Goal: Find specific page/section: Find specific page/section

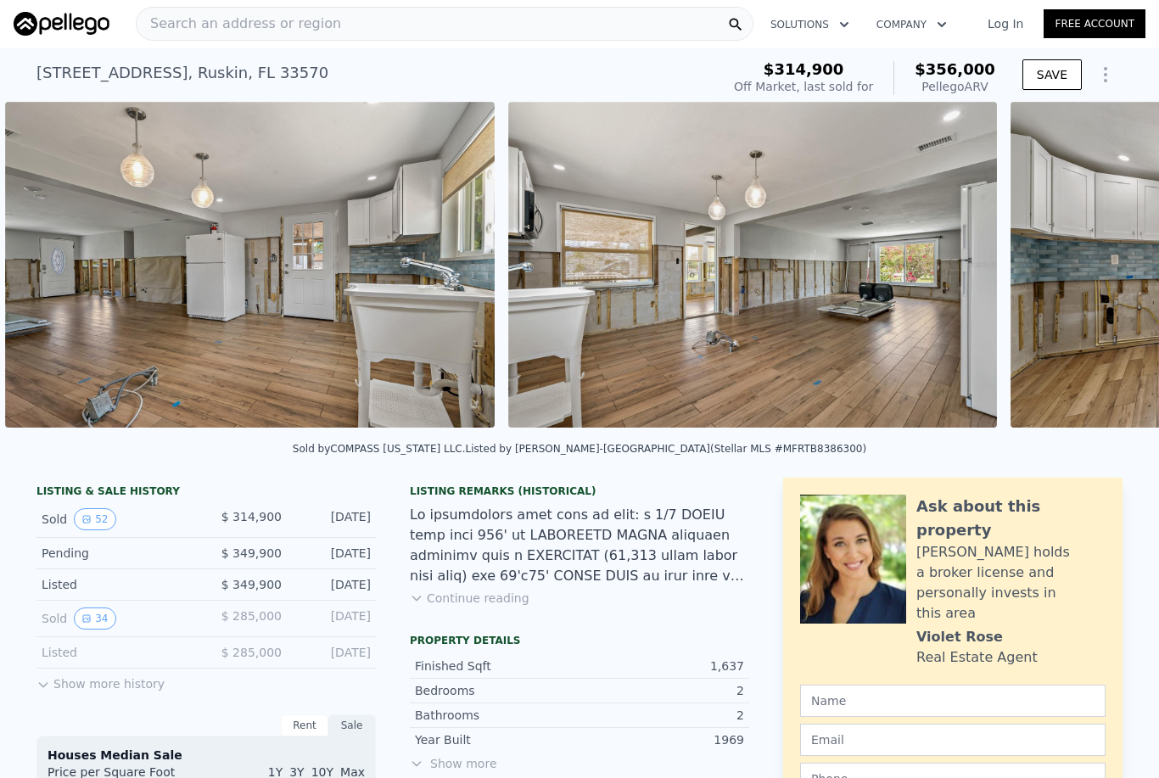
scroll to position [0, 6921]
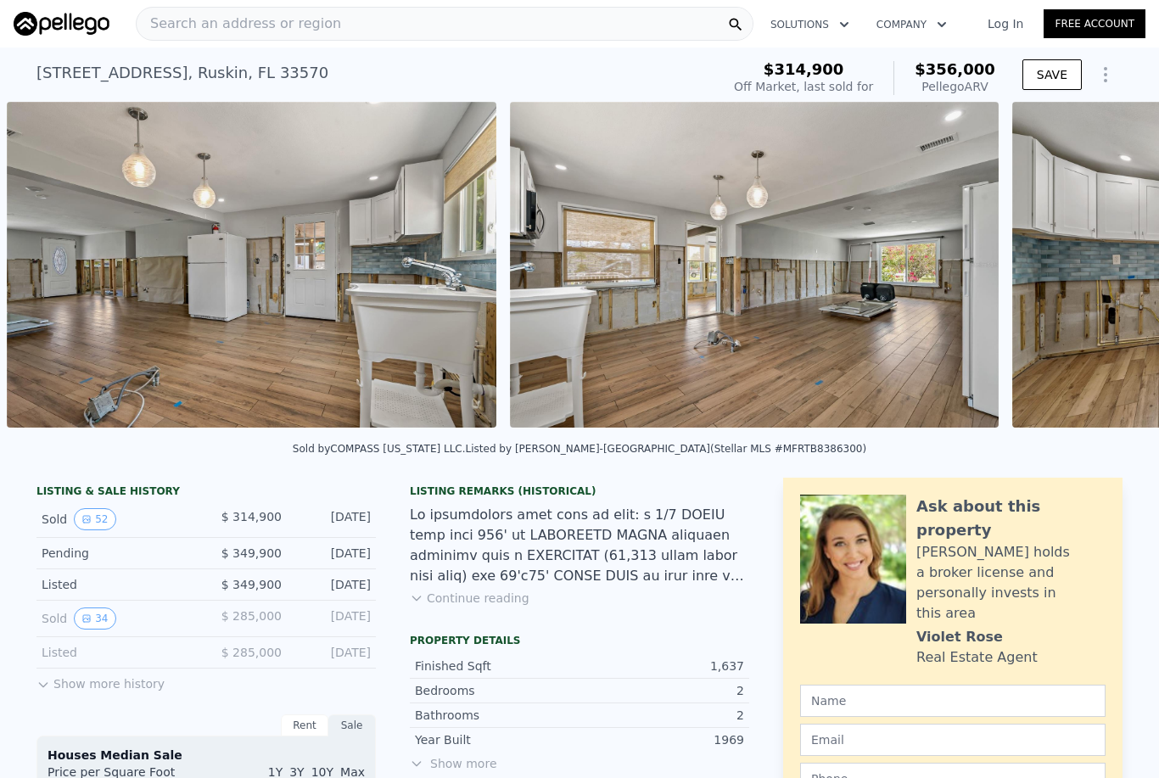
click at [835, 312] on img at bounding box center [754, 265] width 489 height 326
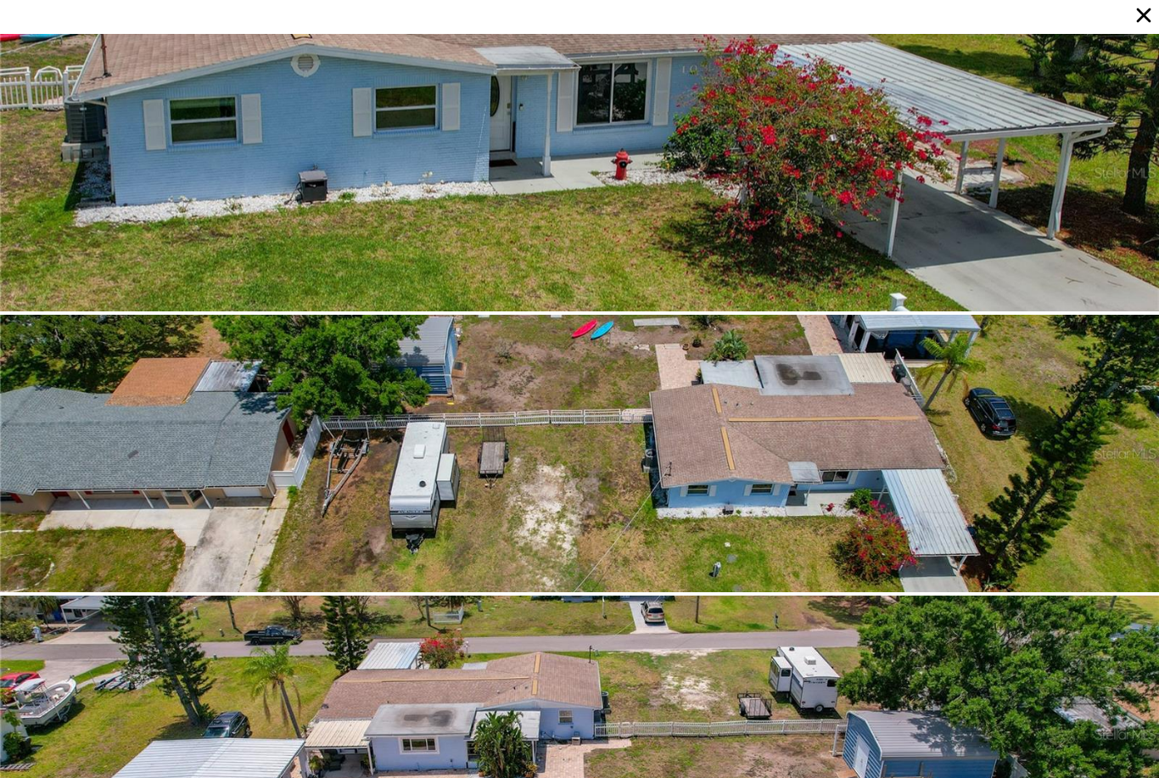
scroll to position [0, 0]
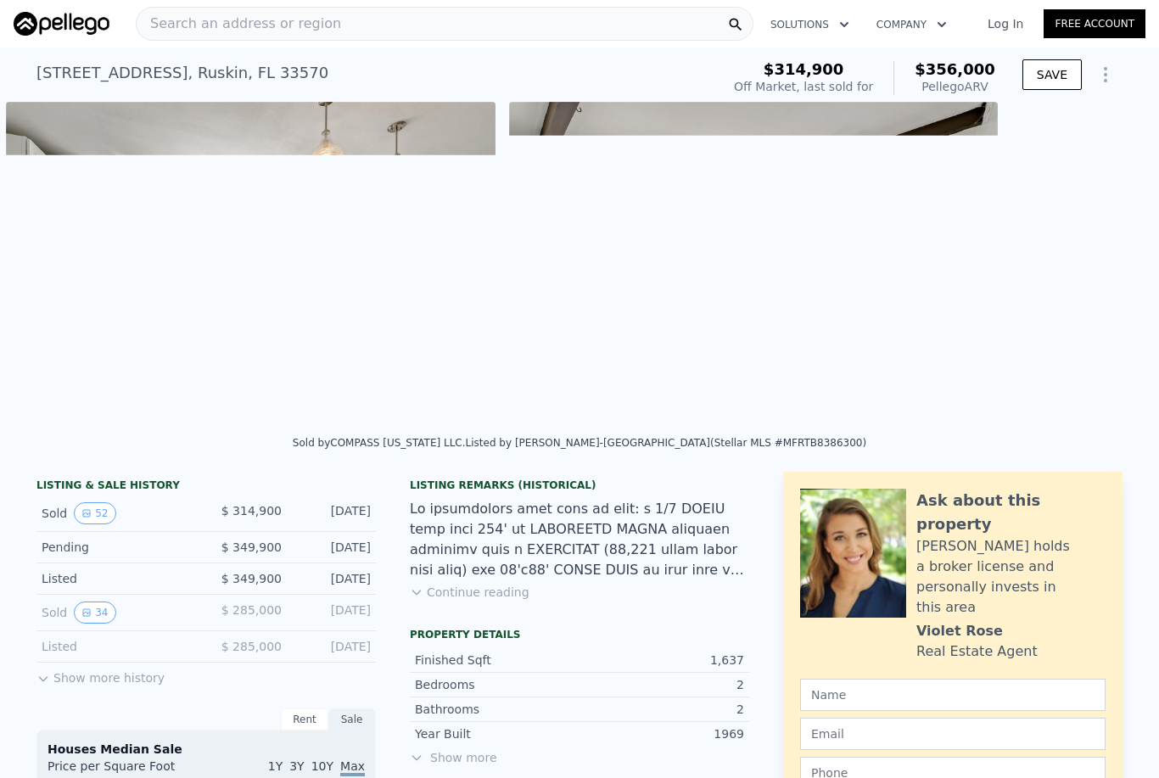
scroll to position [0, 7926]
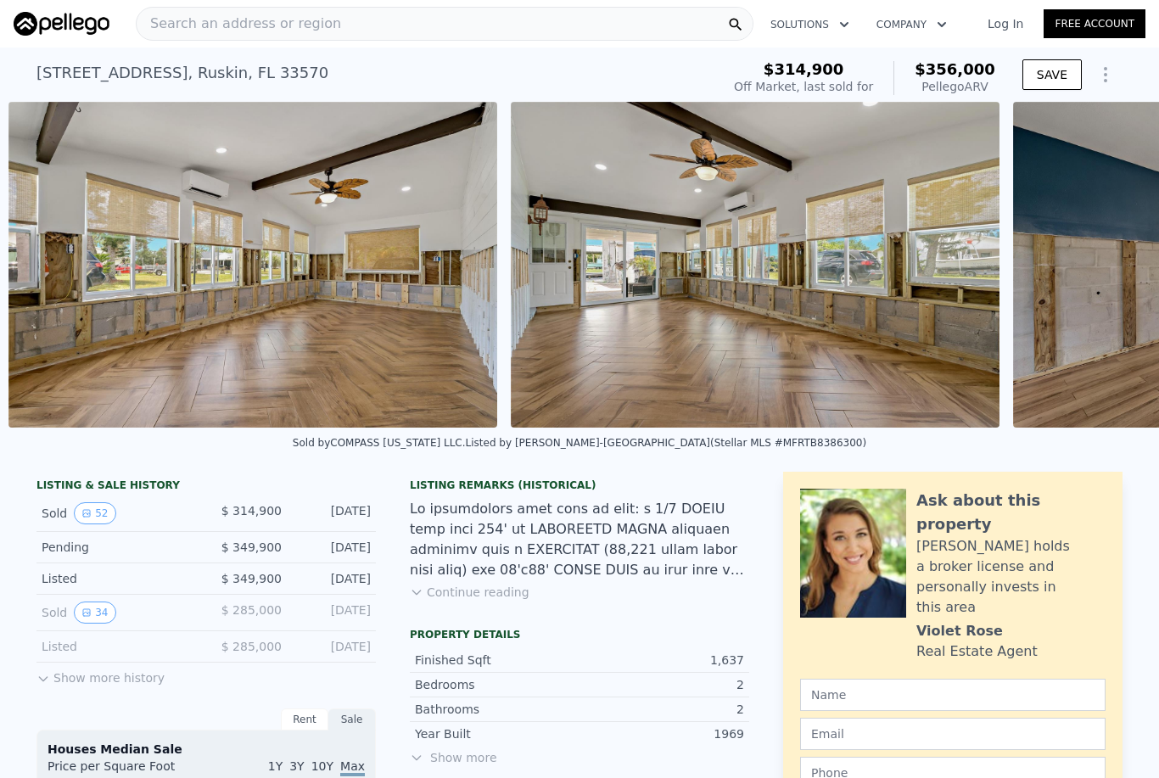
click at [1000, 309] on img at bounding box center [755, 265] width 489 height 326
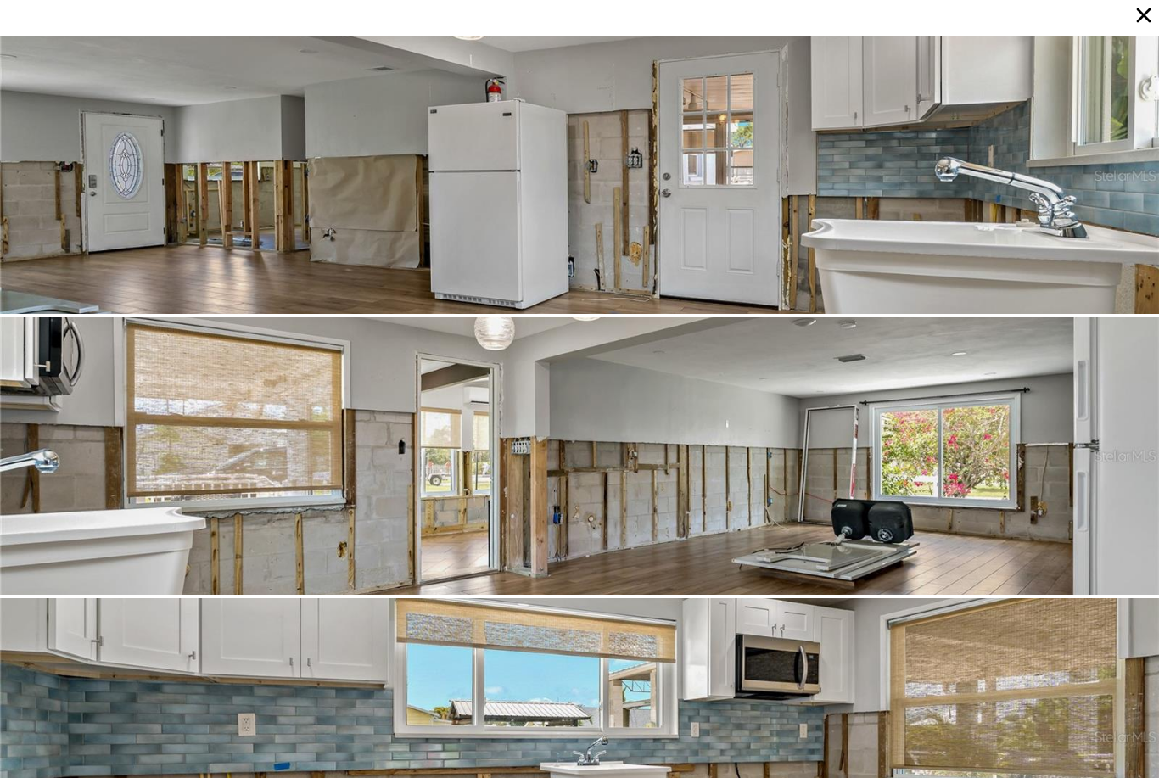
scroll to position [3651, 0]
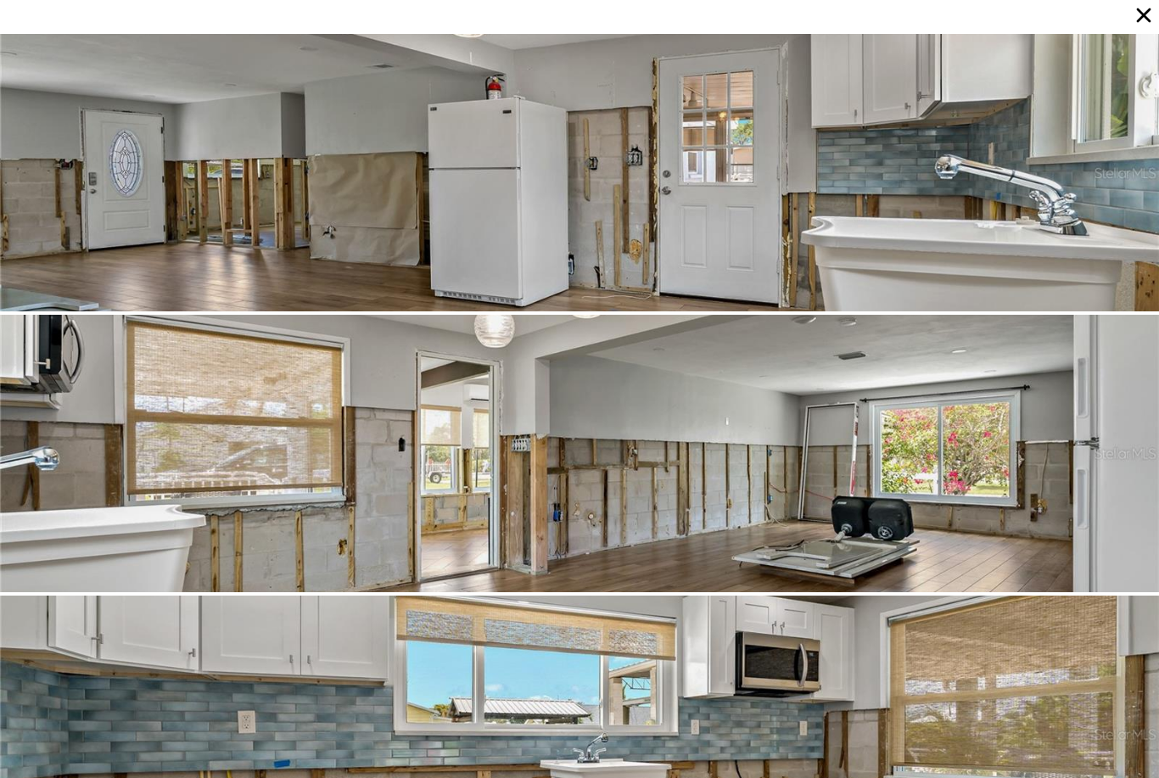
click at [908, 434] on div at bounding box center [579, 453] width 1159 height 277
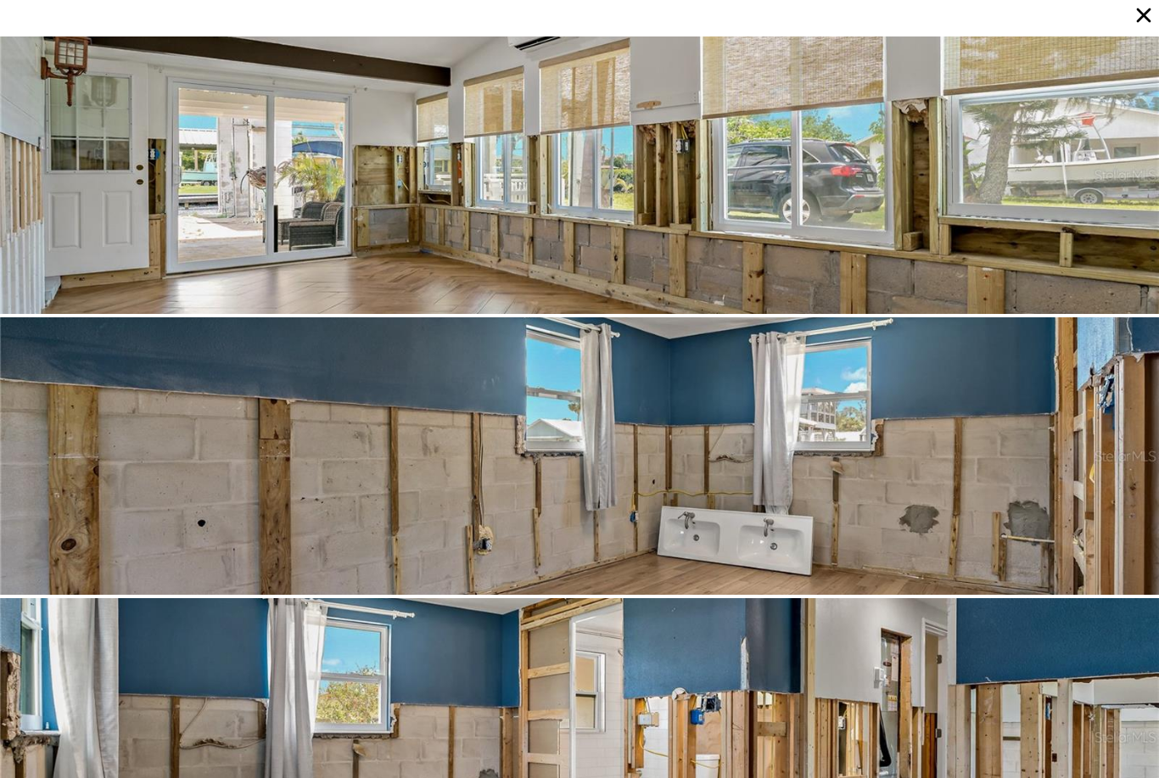
scroll to position [4775, 0]
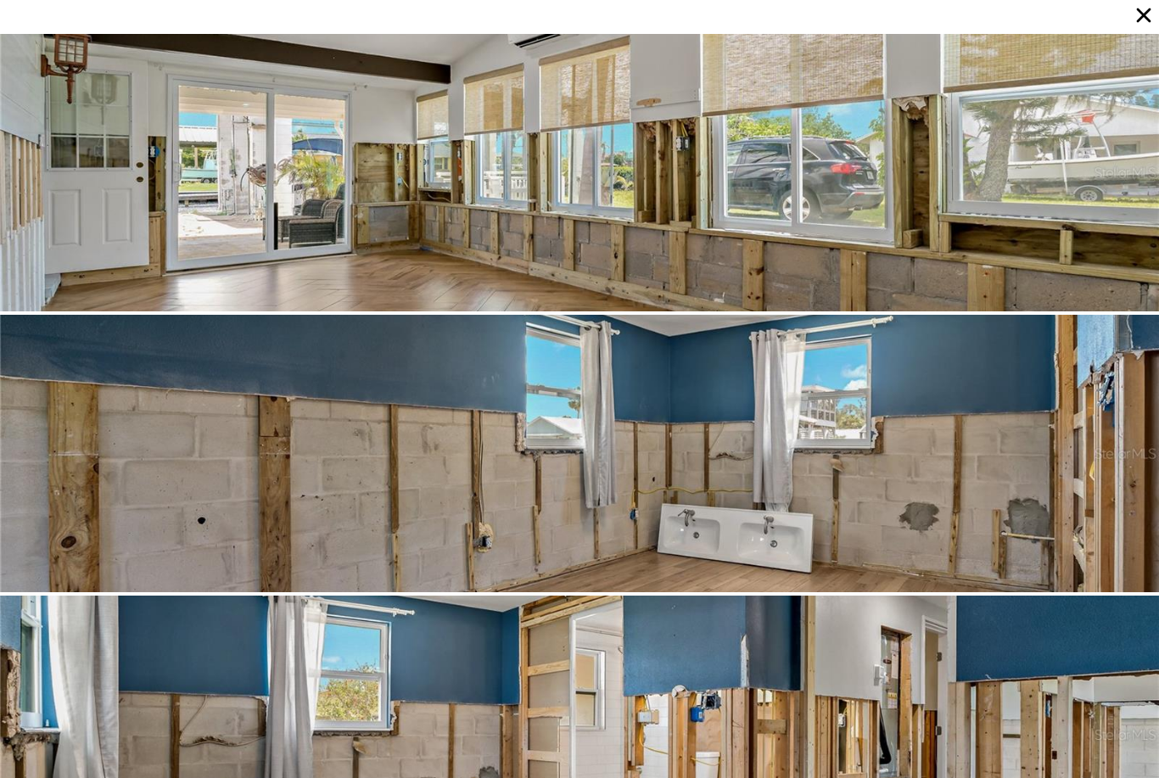
click at [878, 471] on div at bounding box center [579, 453] width 1159 height 277
click at [994, 226] on div at bounding box center [579, 172] width 1159 height 277
click at [1150, 6] on icon at bounding box center [1144, 15] width 24 height 24
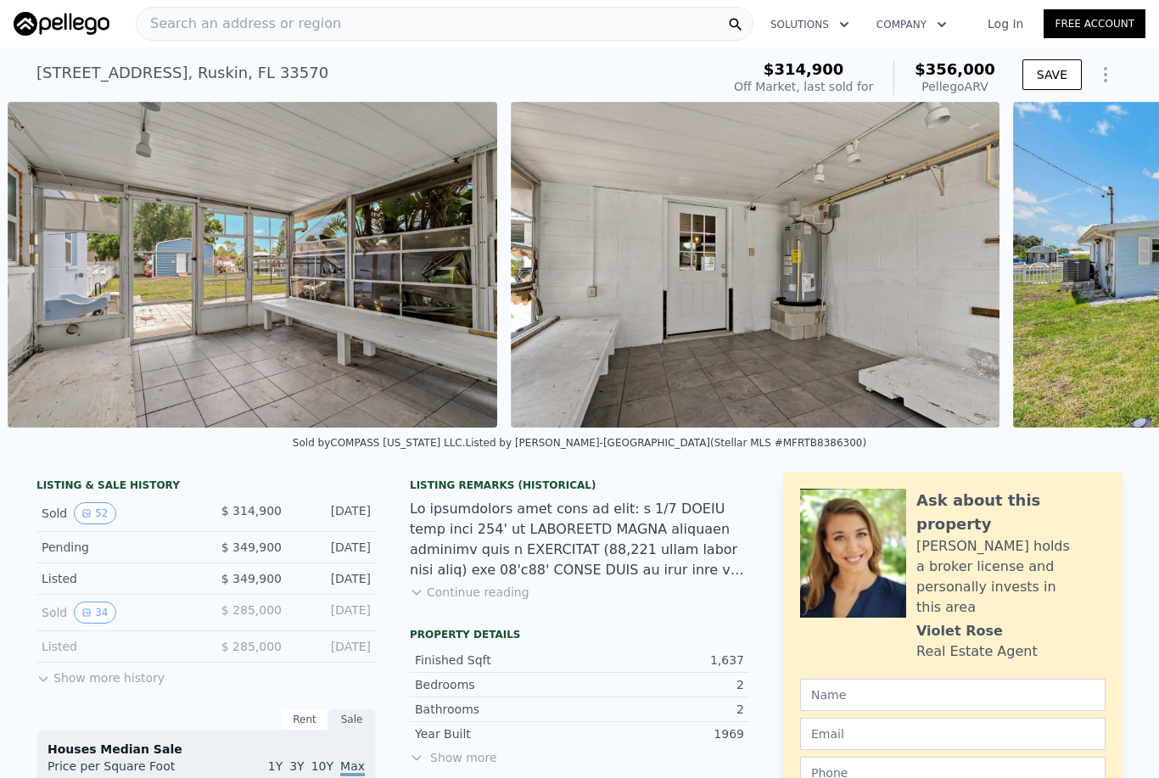
scroll to position [0, 15969]
click at [444, 368] on img at bounding box center [251, 265] width 489 height 326
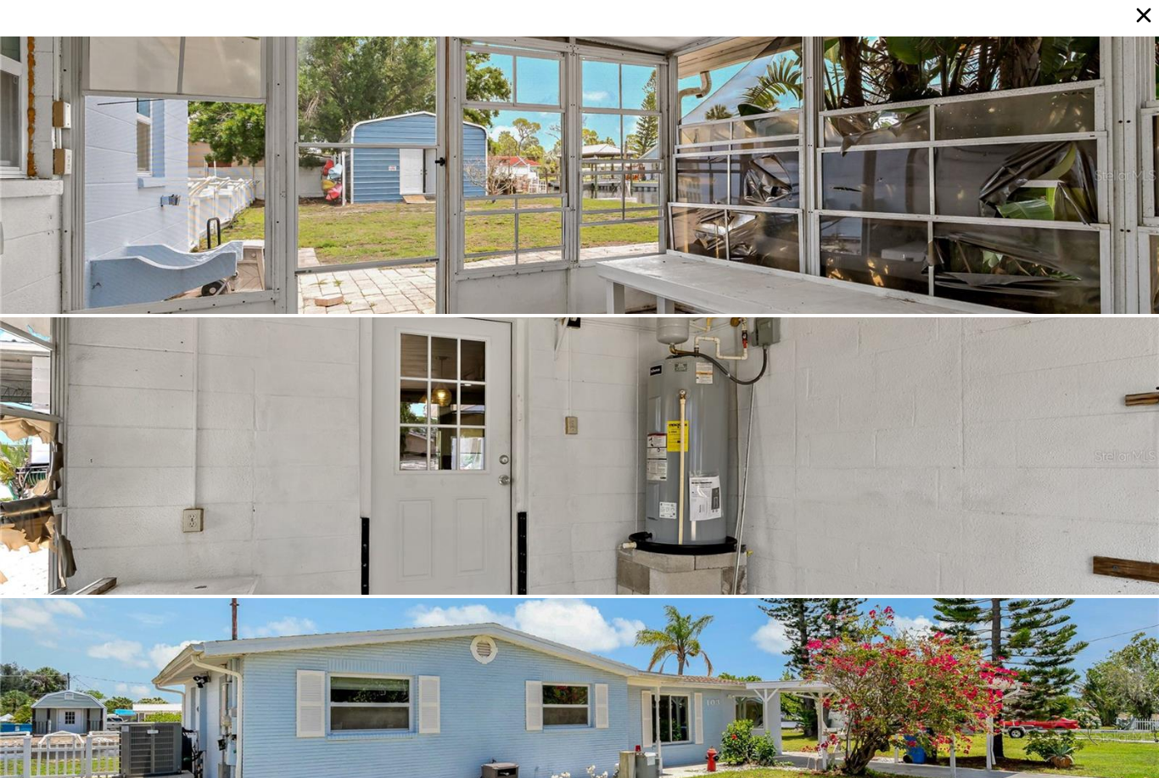
scroll to position [8707, 0]
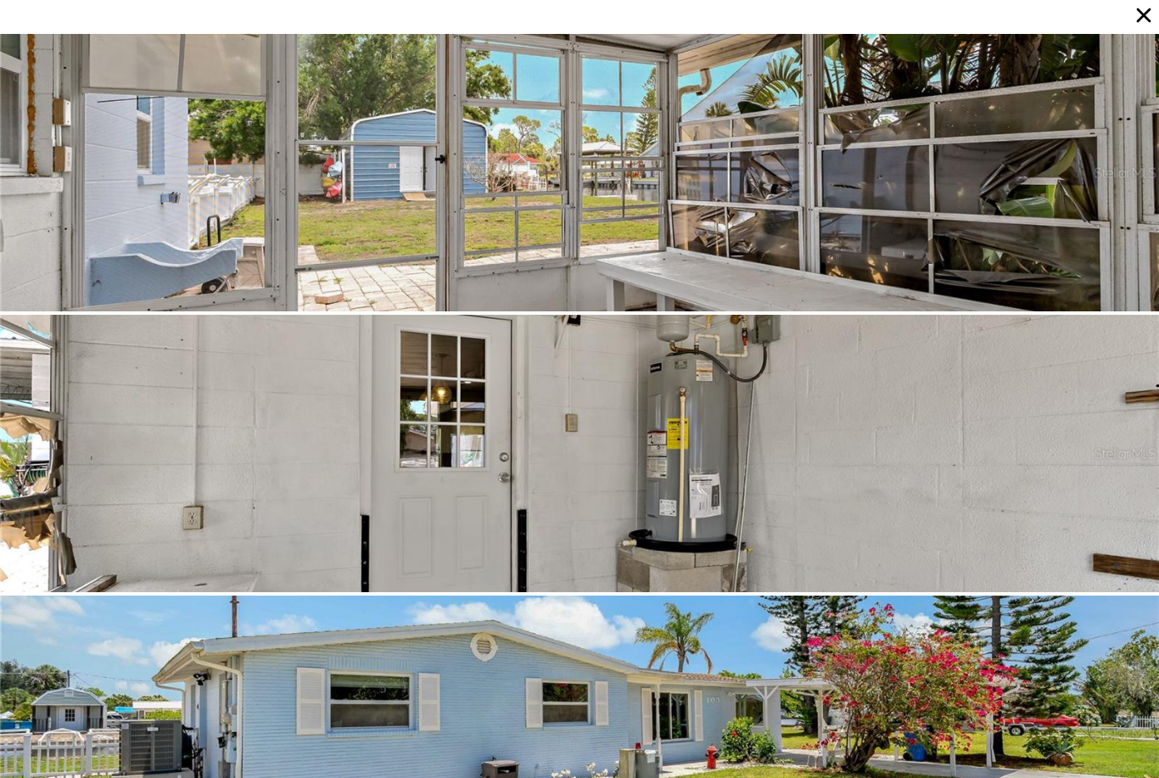
click at [975, 261] on div at bounding box center [579, 172] width 1159 height 277
click at [894, 236] on div at bounding box center [579, 172] width 1159 height 277
click at [900, 441] on div at bounding box center [579, 453] width 1159 height 277
click at [888, 445] on div at bounding box center [579, 453] width 1159 height 277
click at [888, 444] on div at bounding box center [579, 453] width 1159 height 277
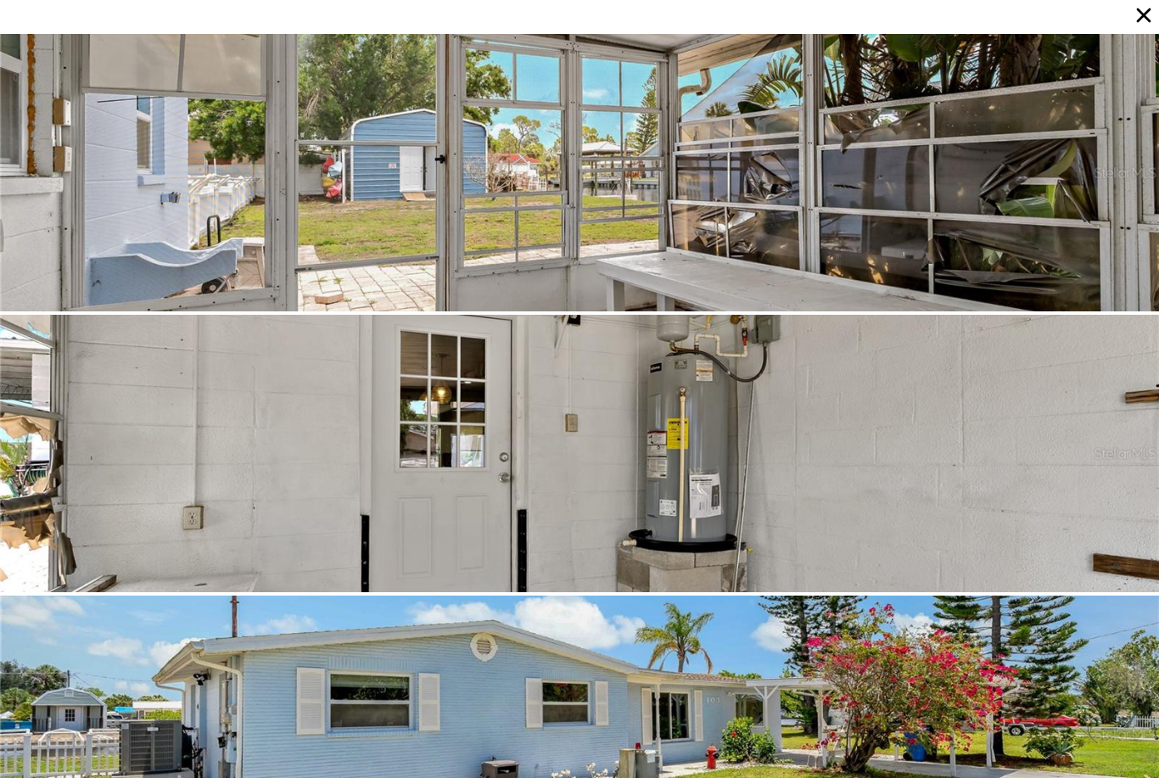
click at [933, 244] on div at bounding box center [579, 172] width 1159 height 277
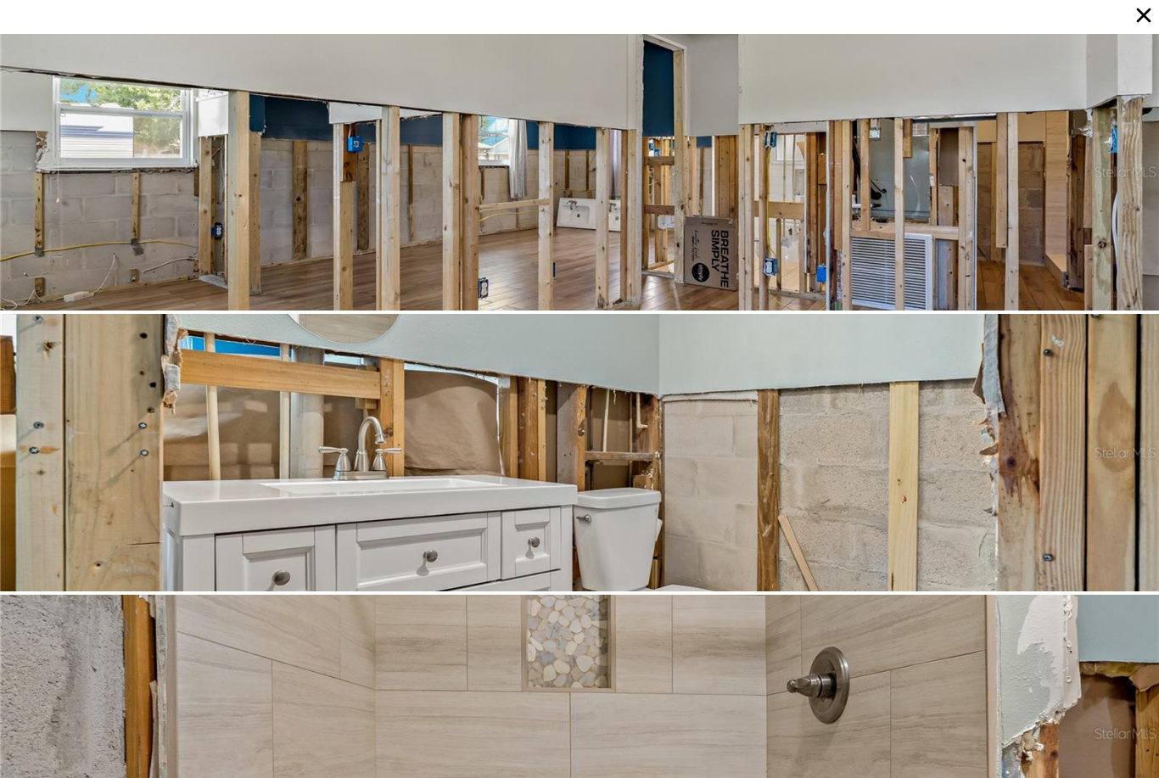
scroll to position [7583, 0]
click at [1147, 5] on icon at bounding box center [1144, 15] width 24 height 24
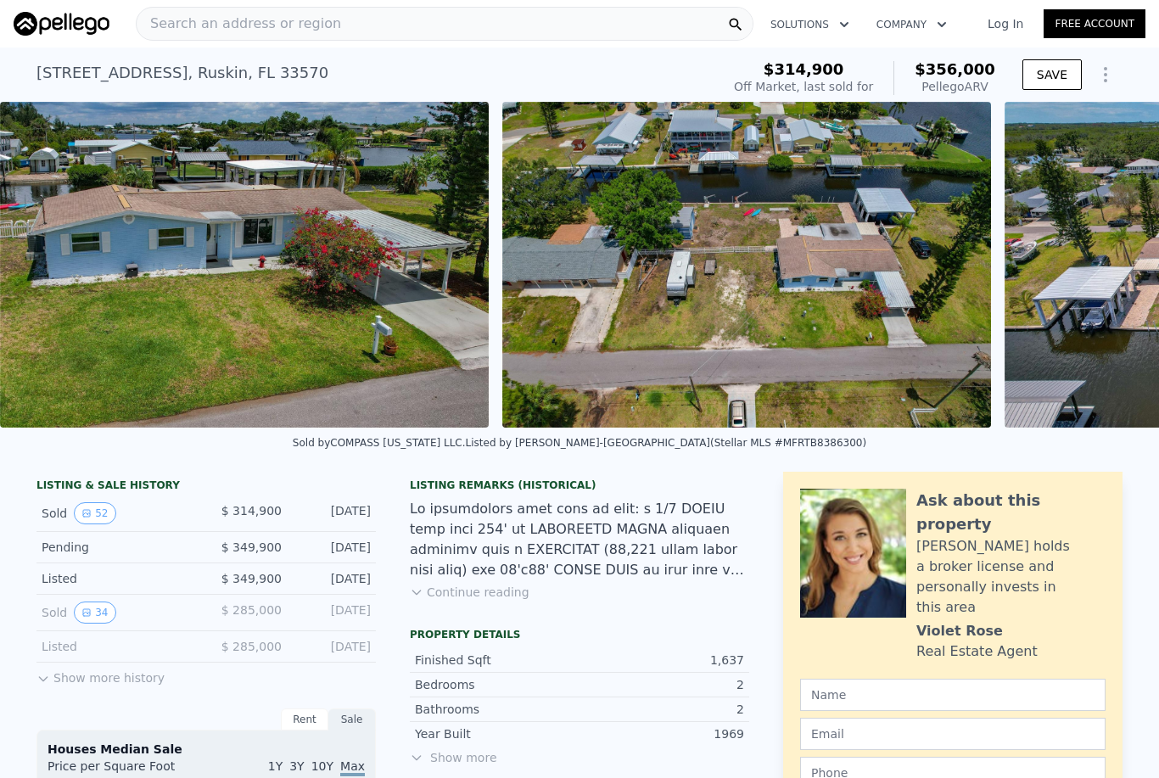
scroll to position [0, 389]
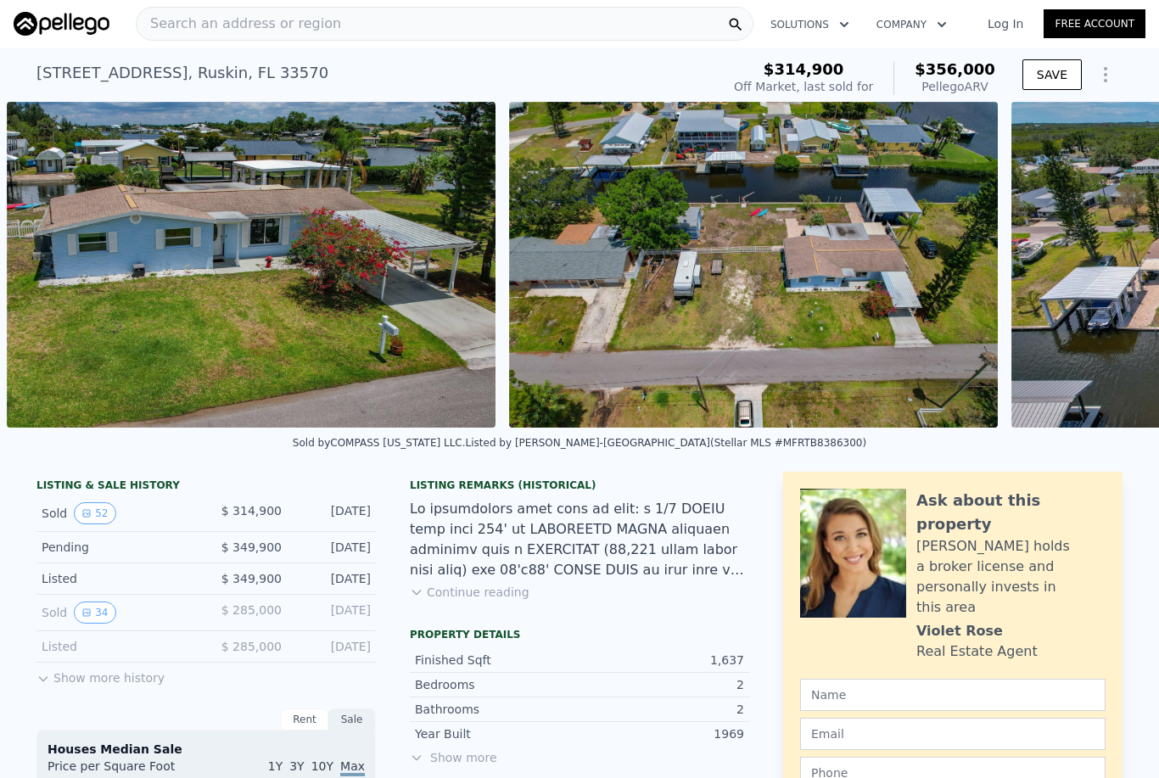
click at [435, 360] on img at bounding box center [251, 265] width 489 height 326
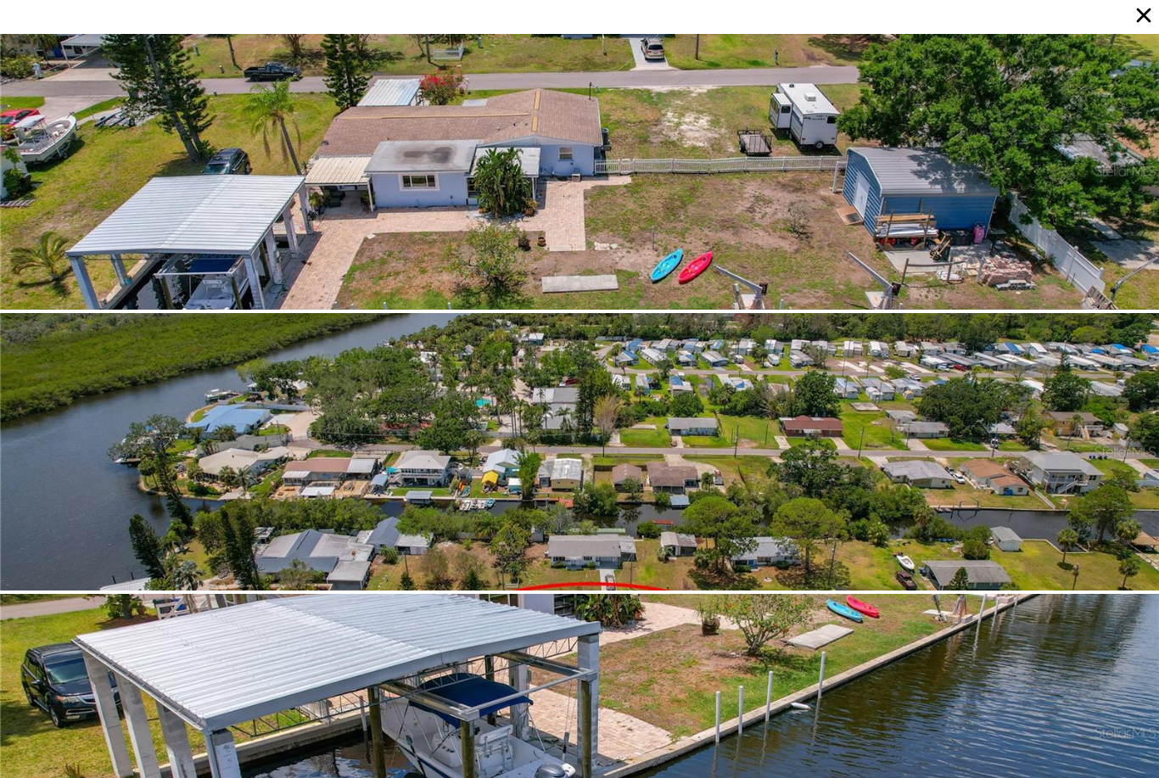
scroll to position [562, 0]
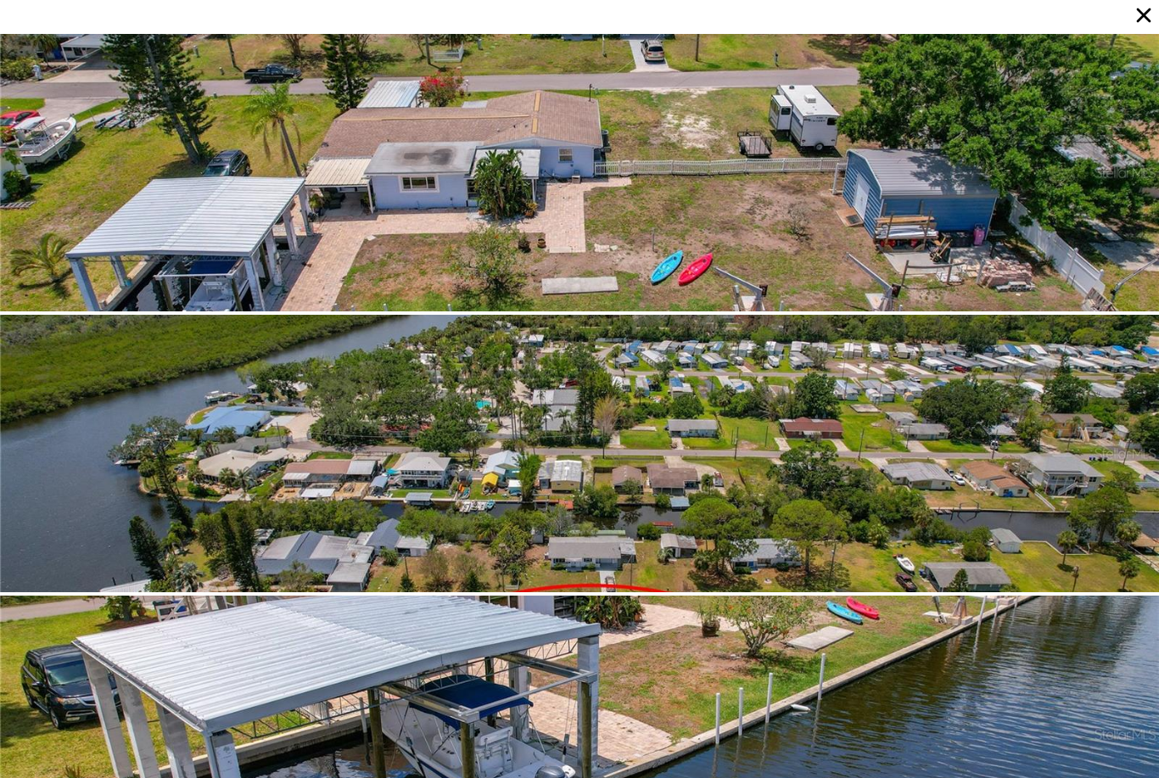
click at [1150, 18] on icon at bounding box center [1144, 15] width 24 height 24
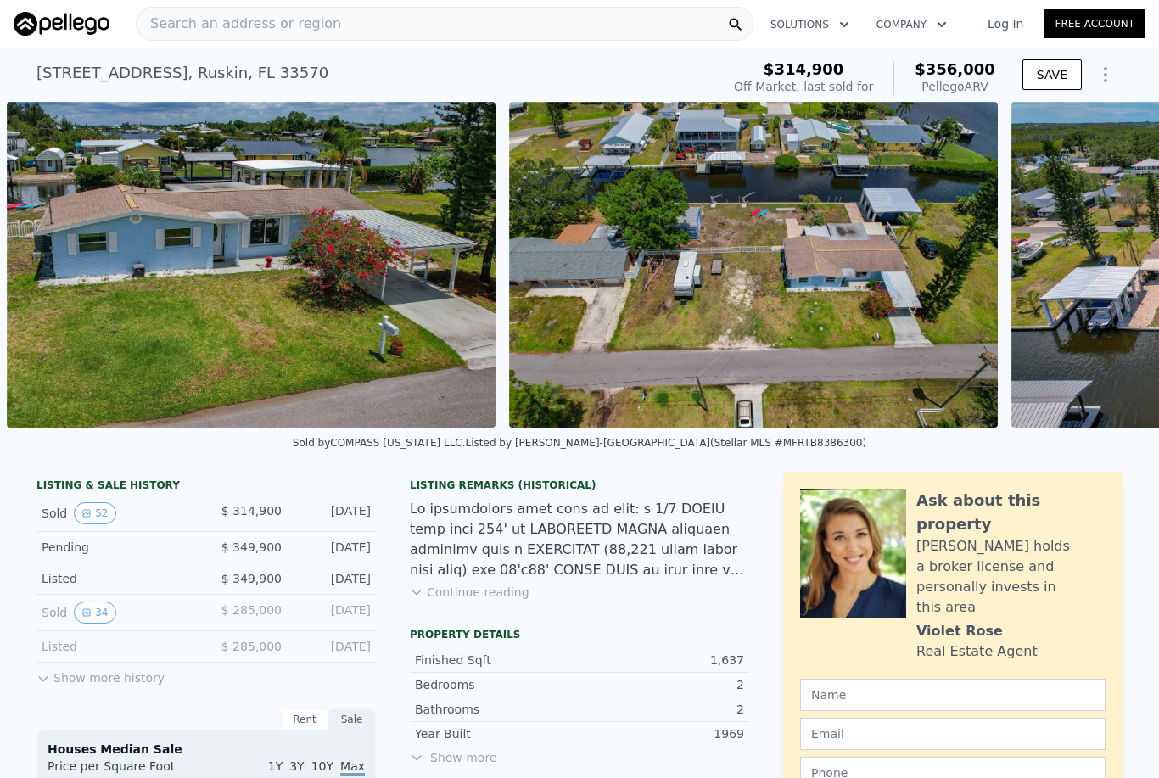
click at [442, 381] on img at bounding box center [251, 265] width 489 height 326
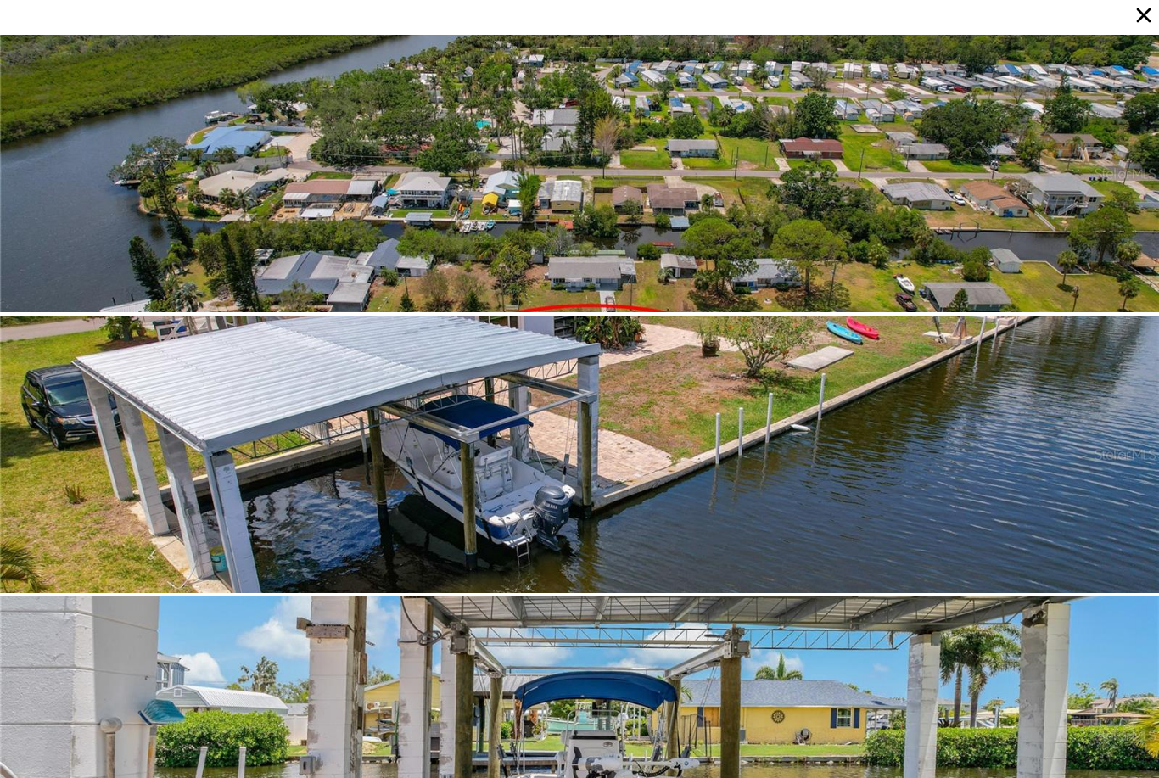
scroll to position [843, 0]
